Goal: Communication & Community: Ask a question

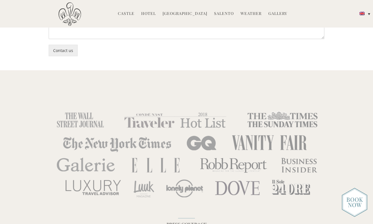
scroll to position [1466, 0]
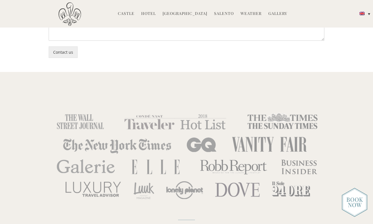
click at [151, 13] on link "Hotel" at bounding box center [148, 14] width 15 height 6
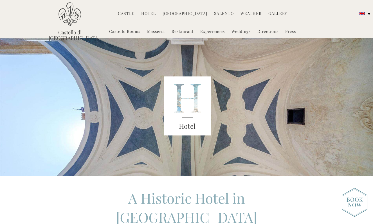
click at [157, 32] on link "Masseria" at bounding box center [156, 32] width 18 height 6
click at [124, 33] on link "Castello Rooms" at bounding box center [124, 32] width 31 height 6
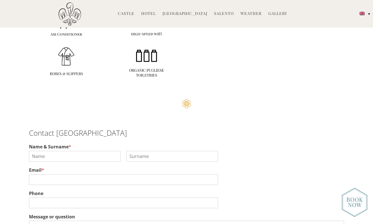
scroll to position [1386, 0]
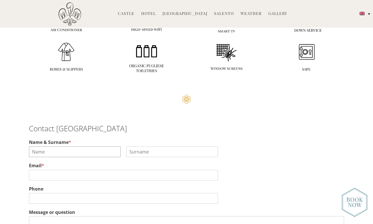
click at [45, 146] on input "Name & Surname *" at bounding box center [75, 151] width 92 height 11
type input "Maria"
click at [146, 146] on input "Last" at bounding box center [172, 151] width 92 height 11
type input "Misle"
click at [54, 170] on input "Email *" at bounding box center [123, 175] width 189 height 11
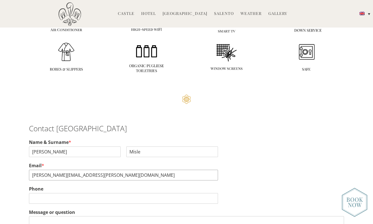
type input "maria.misle@fora.travel"
click at [49, 193] on input "Phone" at bounding box center [123, 198] width 189 height 11
type input "0"
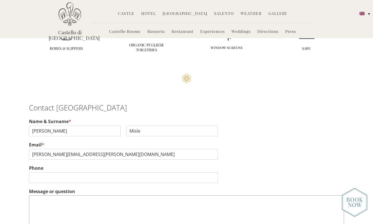
scroll to position [1414, 0]
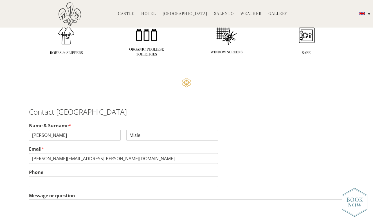
paste textarea "Dear Castello di Ugento Team, My name is [Your Name], and I am a Travel Advisor…"
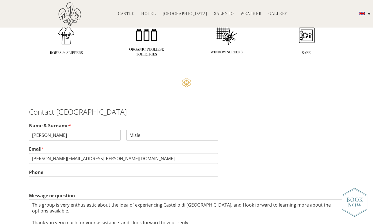
scroll to position [91, 0]
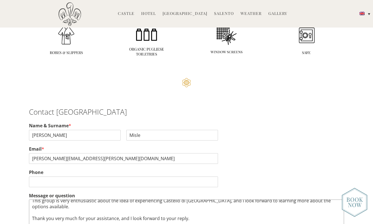
type textarea "Dear Castello di Ugento Team, My name is [Your Name], and I am a Travel Advisor…"
click at [56, 130] on input "Maria" at bounding box center [75, 135] width 92 height 11
type input "Maria Camila"
click at [76, 199] on textarea "Dear Castello di Ugento Team, My name is [Your Name], and I am a Travel Advisor…" at bounding box center [186, 216] width 315 height 34
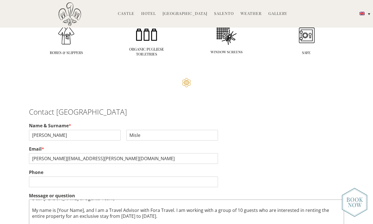
scroll to position [8, 0]
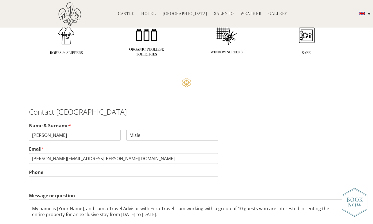
drag, startPoint x: 83, startPoint y: 157, endPoint x: 57, endPoint y: 157, distance: 26.7
click at [57, 199] on textarea "Dear Castello di Ugento Team, My name is [Your Name], and I am a Travel Advisor…" at bounding box center [186, 216] width 315 height 34
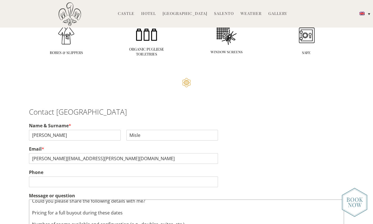
scroll to position [34, 0]
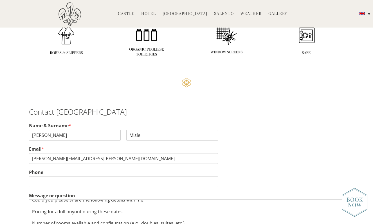
click at [32, 199] on textarea "Dear Castello di Ugento Team, My name is Maria Camila, and I am a Travel Adviso…" at bounding box center [186, 216] width 315 height 34
click at [31, 199] on textarea "Dear Castello di Ugento Team, My name is Maria Camila, and I am a Travel Adviso…" at bounding box center [186, 216] width 315 height 34
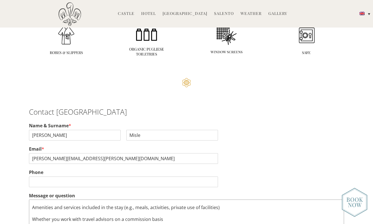
scroll to position [63, 0]
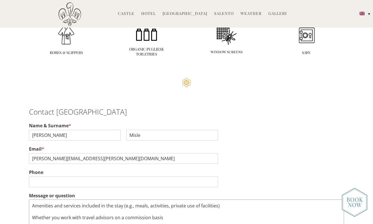
click at [32, 199] on textarea "Dear Castello di Ugento Team, My name is Maria Camila, and I am a Travel Adviso…" at bounding box center [186, 216] width 315 height 34
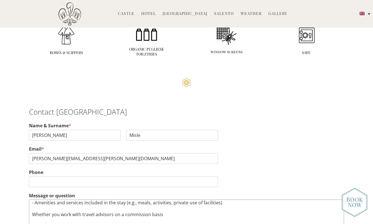
scroll to position [65, 0]
click at [31, 199] on textarea "Dear Castello di Ugento Team, My name is Maria Camila, and I am a Travel Adviso…" at bounding box center [186, 216] width 315 height 34
click at [163, 199] on textarea "Dear Castello di Ugento Team, My name is Maria Camila, and I am a Travel Adviso…" at bounding box center [186, 216] width 315 height 34
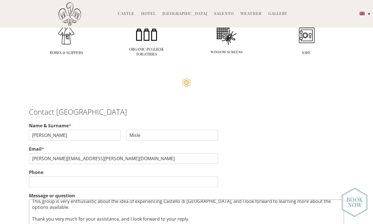
scroll to position [93, 0]
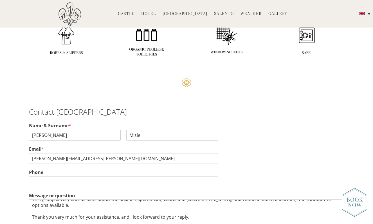
type textarea "Dear Castello di Ugento Team, My name is Maria Camila, and I am a Travel Adviso…"
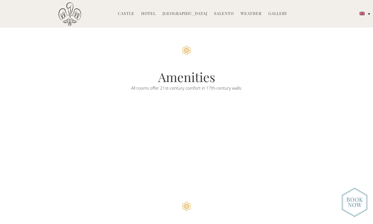
scroll to position [1428, 0]
